Goal: Information Seeking & Learning: Learn about a topic

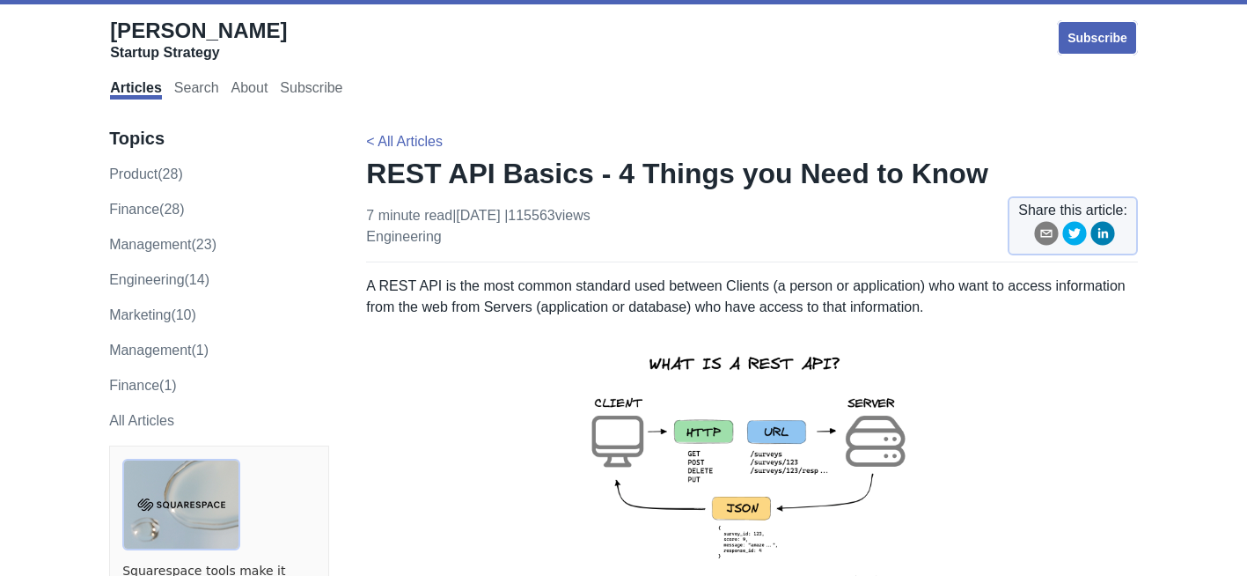
drag, startPoint x: 925, startPoint y: 309, endPoint x: 364, endPoint y: 290, distance: 561.0
drag, startPoint x: 364, startPoint y: 290, endPoint x: 651, endPoint y: 316, distance: 288.1
click at [401, 308] on p "A REST API is the most common standard used between Clients (a person or applic…" at bounding box center [752, 297] width 772 height 42
click at [916, 294] on p "A REST API is the most common standard used between Clients (a person or applic…" at bounding box center [752, 297] width 772 height 42
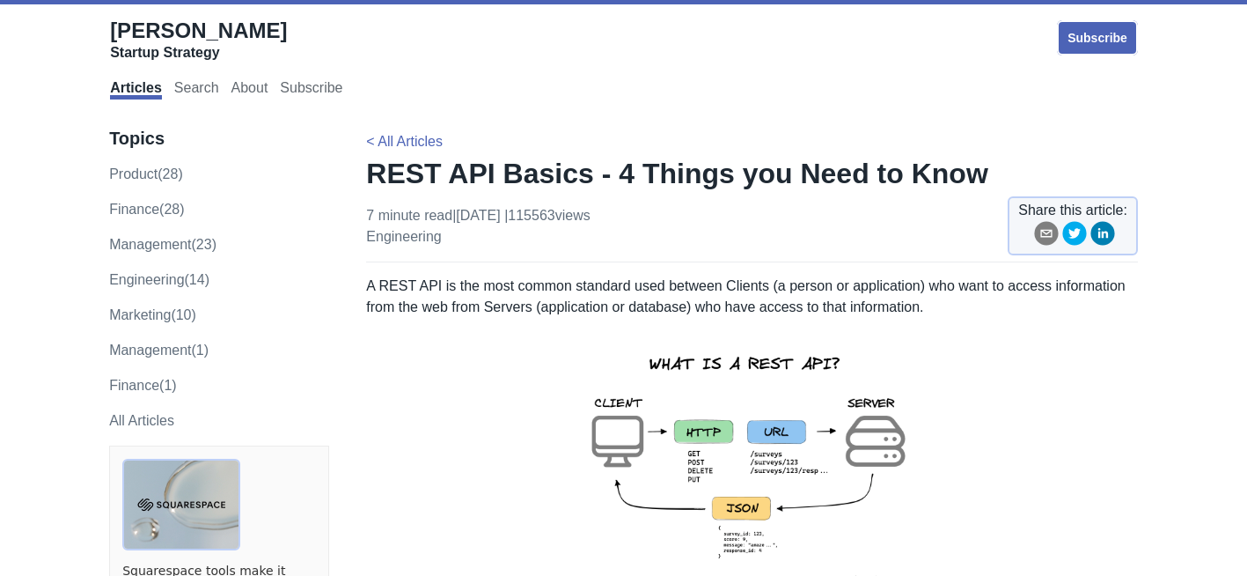
click at [925, 299] on p "A REST API is the most common standard used between Clients (a person or applic…" at bounding box center [752, 297] width 772 height 42
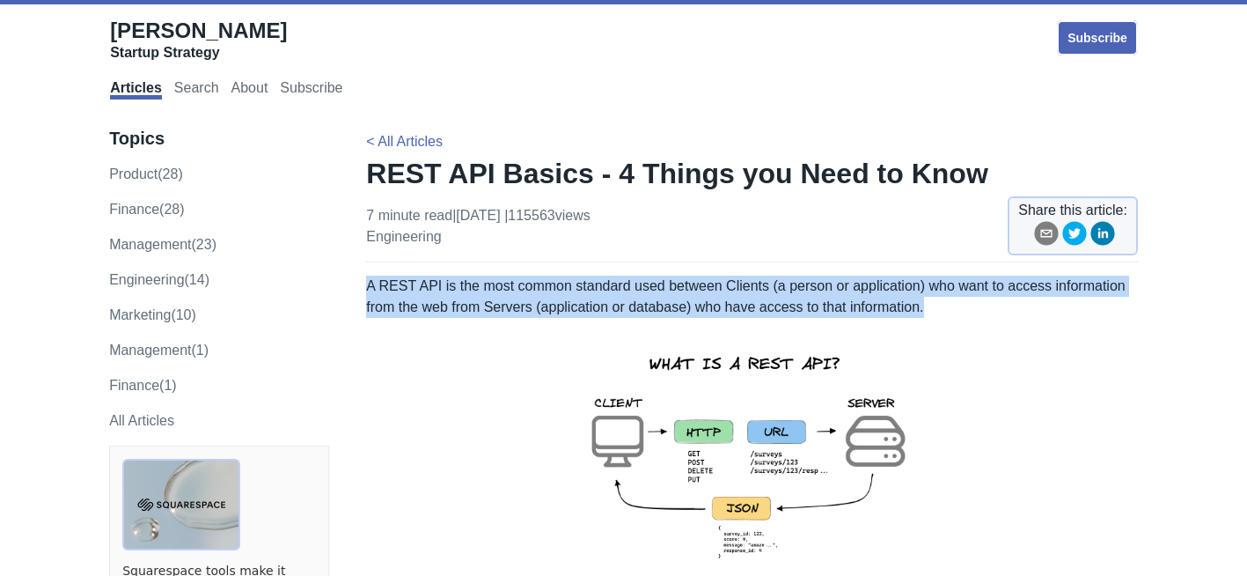
drag, startPoint x: 937, startPoint y: 312, endPoint x: 369, endPoint y: 290, distance: 569.1
click at [369, 290] on p "A REST API is the most common standard used between Clients (a person or applic…" at bounding box center [752, 297] width 772 height 42
copy p "A REST API is the most common standard used between Clients (a person or applic…"
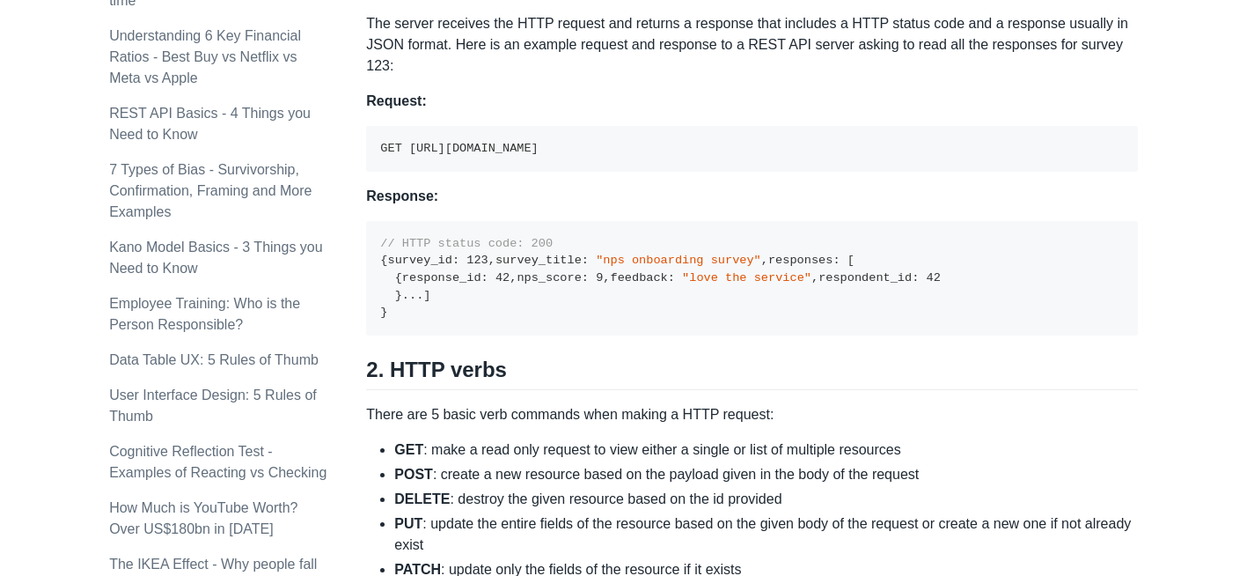
scroll to position [1279, 0]
